Goal: Transaction & Acquisition: Subscribe to service/newsletter

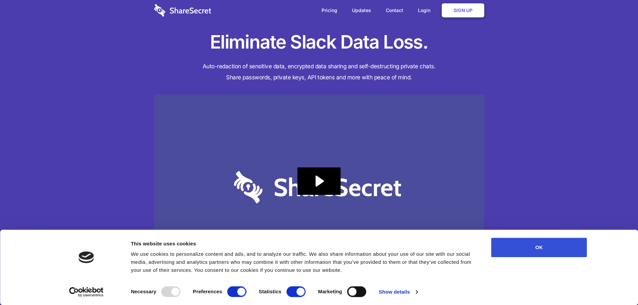
click at [565, 249] on button "OK" at bounding box center [539, 247] width 96 height 19
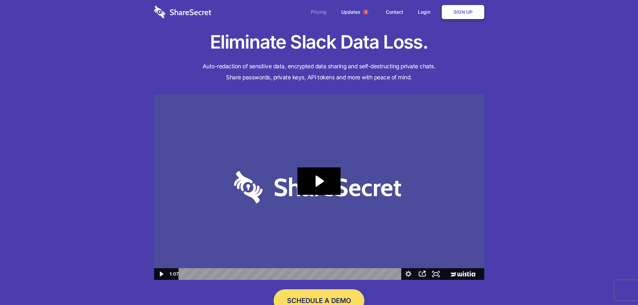
click at [325, 12] on link "Pricing" at bounding box center [318, 12] width 29 height 21
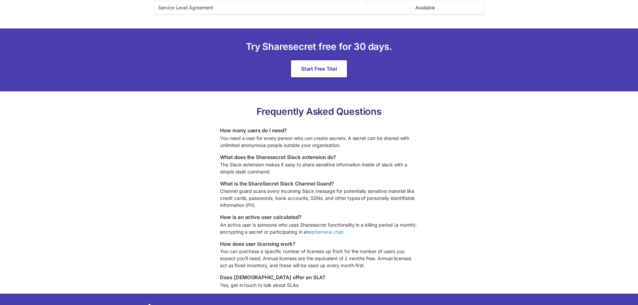
scroll to position [522, 0]
